Goal: Obtain resource: Download file/media

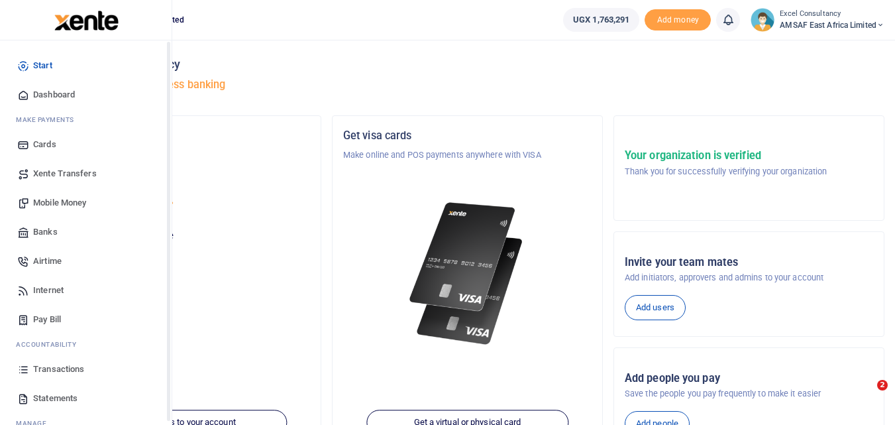
click at [25, 369] on icon at bounding box center [23, 369] width 12 height 12
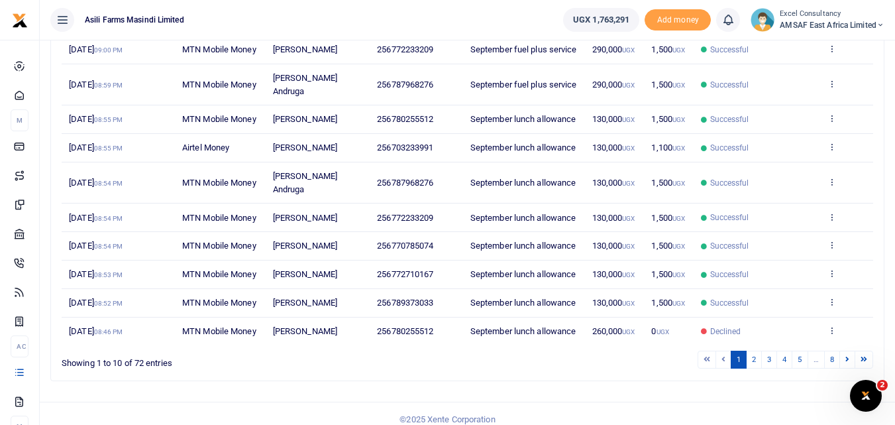
scroll to position [327, 0]
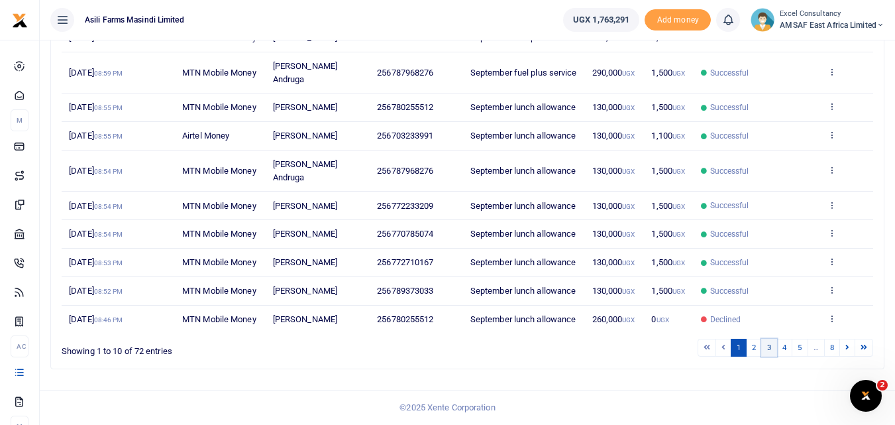
click at [761, 349] on link "3" at bounding box center [769, 348] width 16 height 18
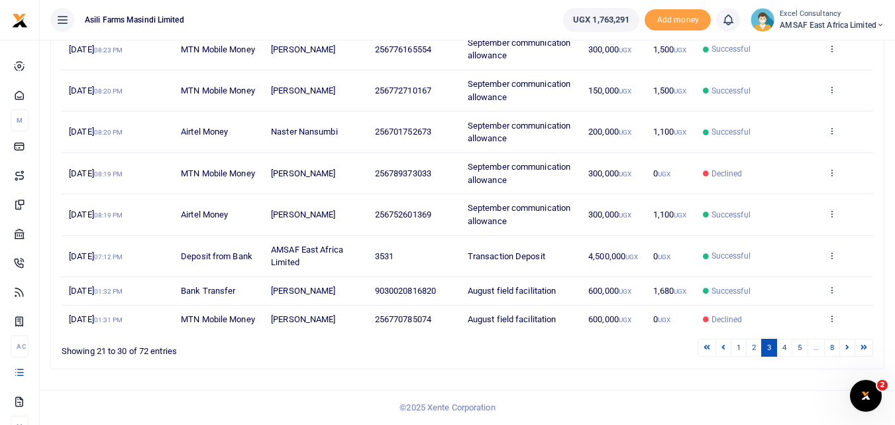
scroll to position [314, 0]
click at [784, 351] on link "4" at bounding box center [784, 348] width 16 height 18
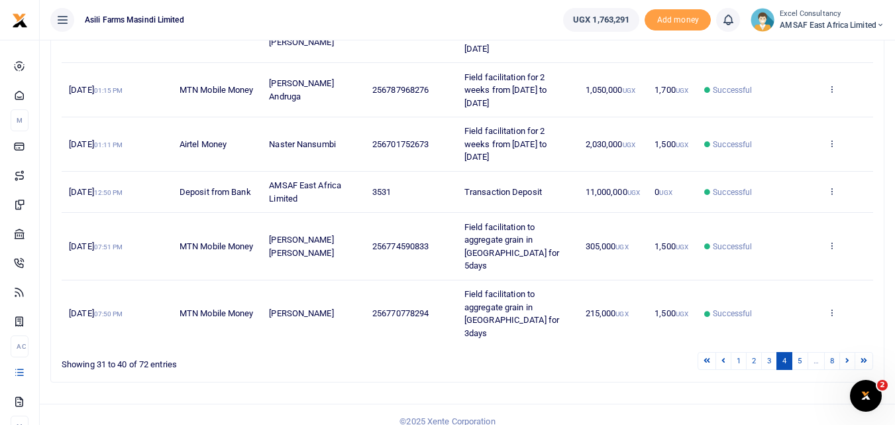
scroll to position [392, 0]
click at [798, 351] on link "5" at bounding box center [800, 360] width 16 height 18
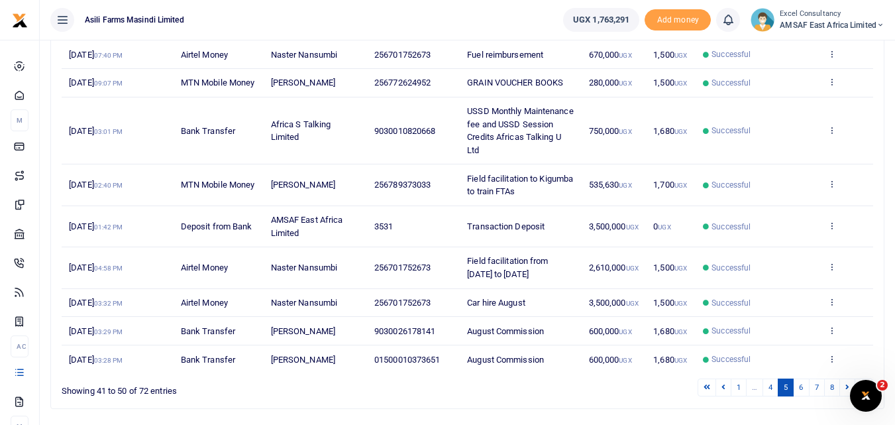
scroll to position [260, 0]
click at [831, 135] on icon at bounding box center [831, 130] width 9 height 9
click at [758, 168] on link "View details" at bounding box center [783, 165] width 105 height 19
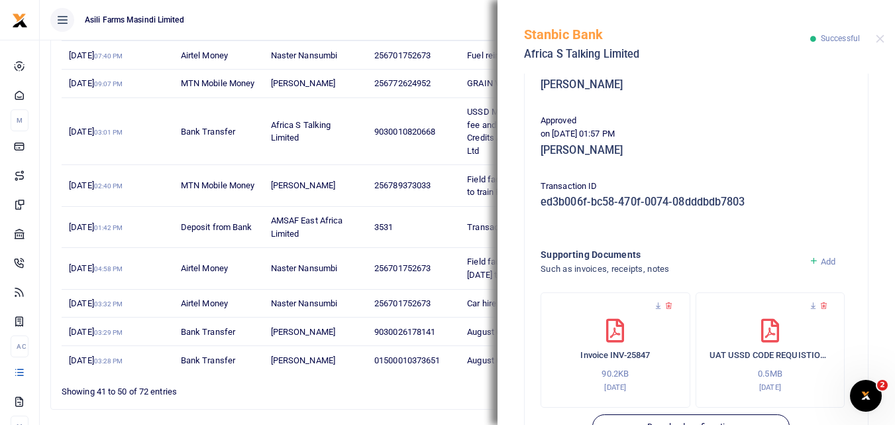
scroll to position [331, 0]
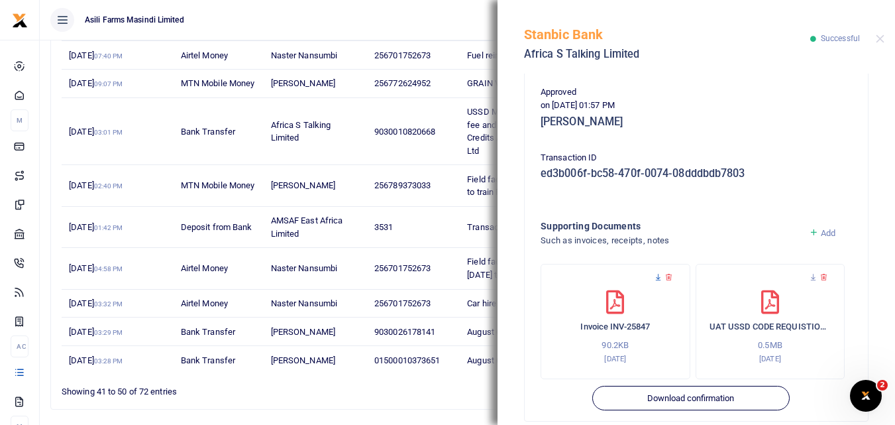
click at [656, 274] on icon at bounding box center [658, 277] width 9 height 9
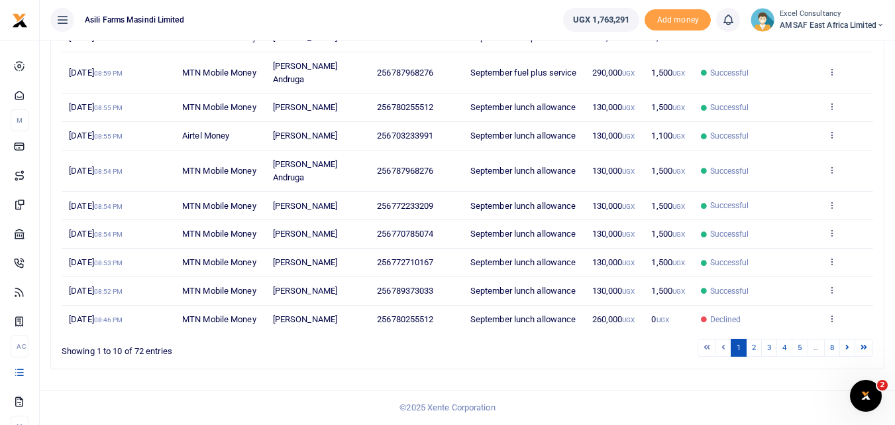
scroll to position [327, 0]
click at [790, 344] on link "4" at bounding box center [784, 348] width 16 height 18
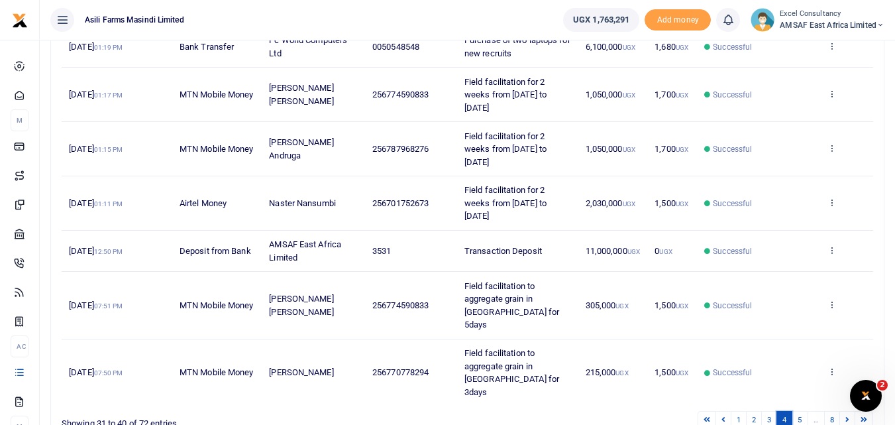
scroll to position [392, 0]
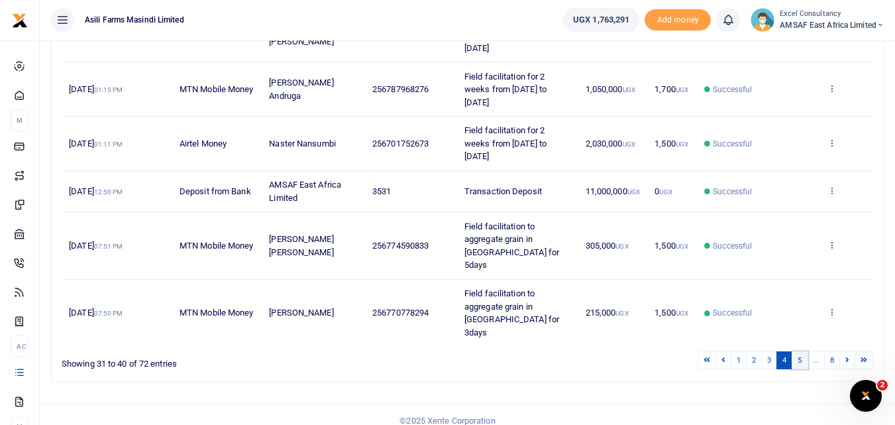
click at [796, 351] on link "5" at bounding box center [800, 360] width 16 height 18
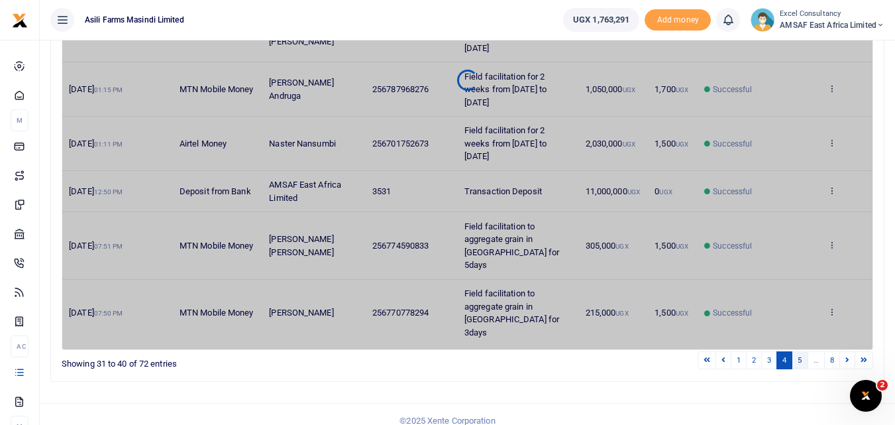
scroll to position [327, 0]
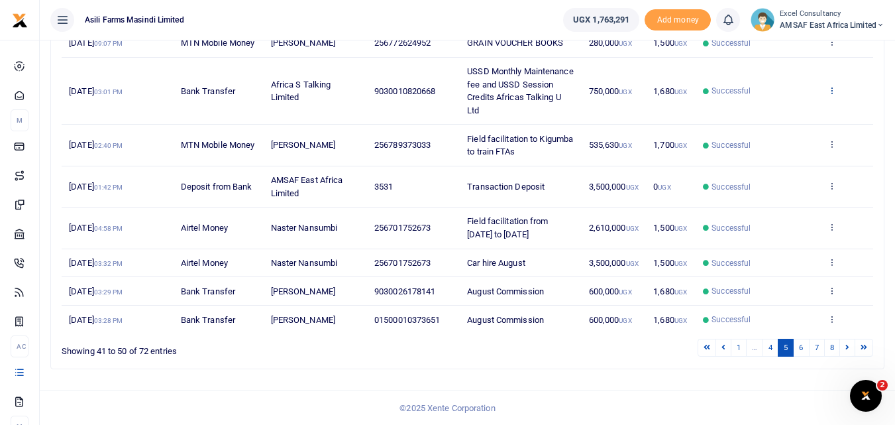
click at [833, 85] on icon at bounding box center [831, 89] width 9 height 9
click at [812, 116] on link "View details" at bounding box center [783, 125] width 105 height 19
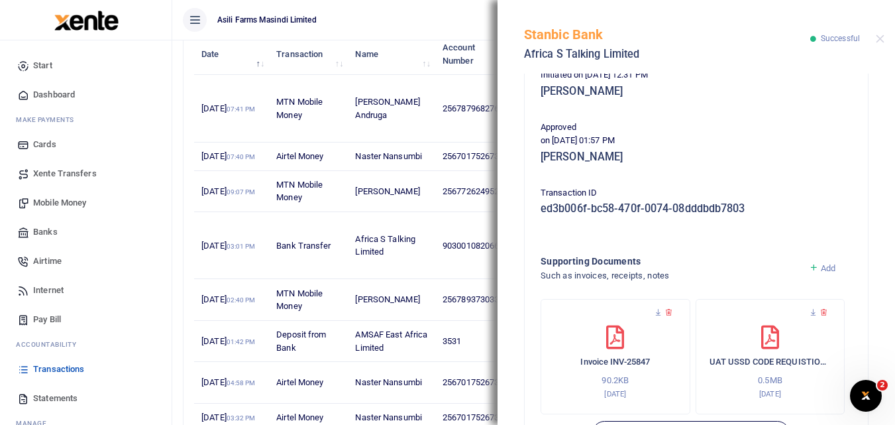
scroll to position [349, 0]
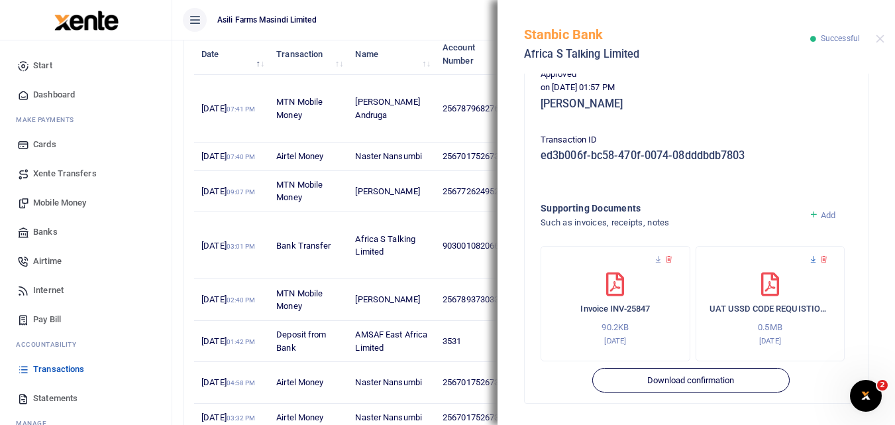
click at [810, 256] on icon at bounding box center [813, 259] width 9 height 9
